Goal: Book appointment/travel/reservation

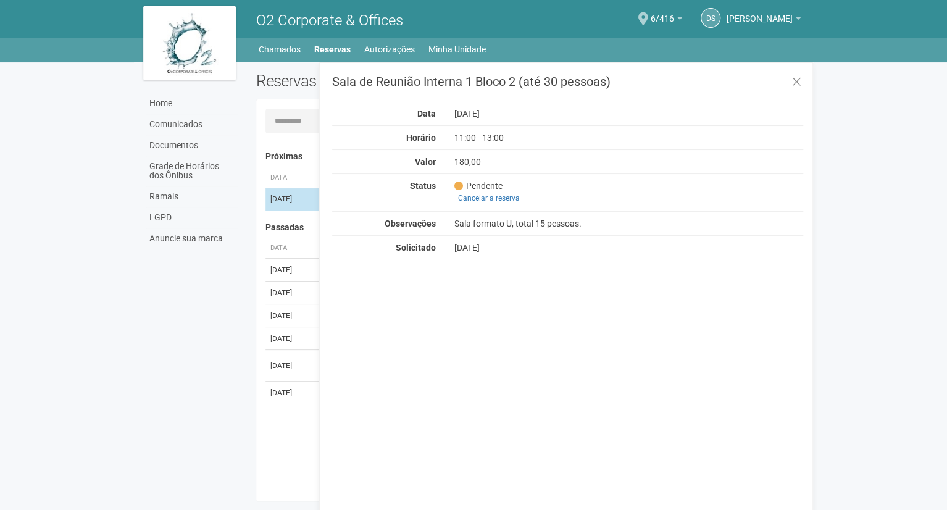
click at [287, 197] on td "[DATE]" at bounding box center [290, 199] width 49 height 23
click at [327, 41] on link "Reservas" at bounding box center [332, 49] width 36 height 17
